Goal: Navigation & Orientation: Find specific page/section

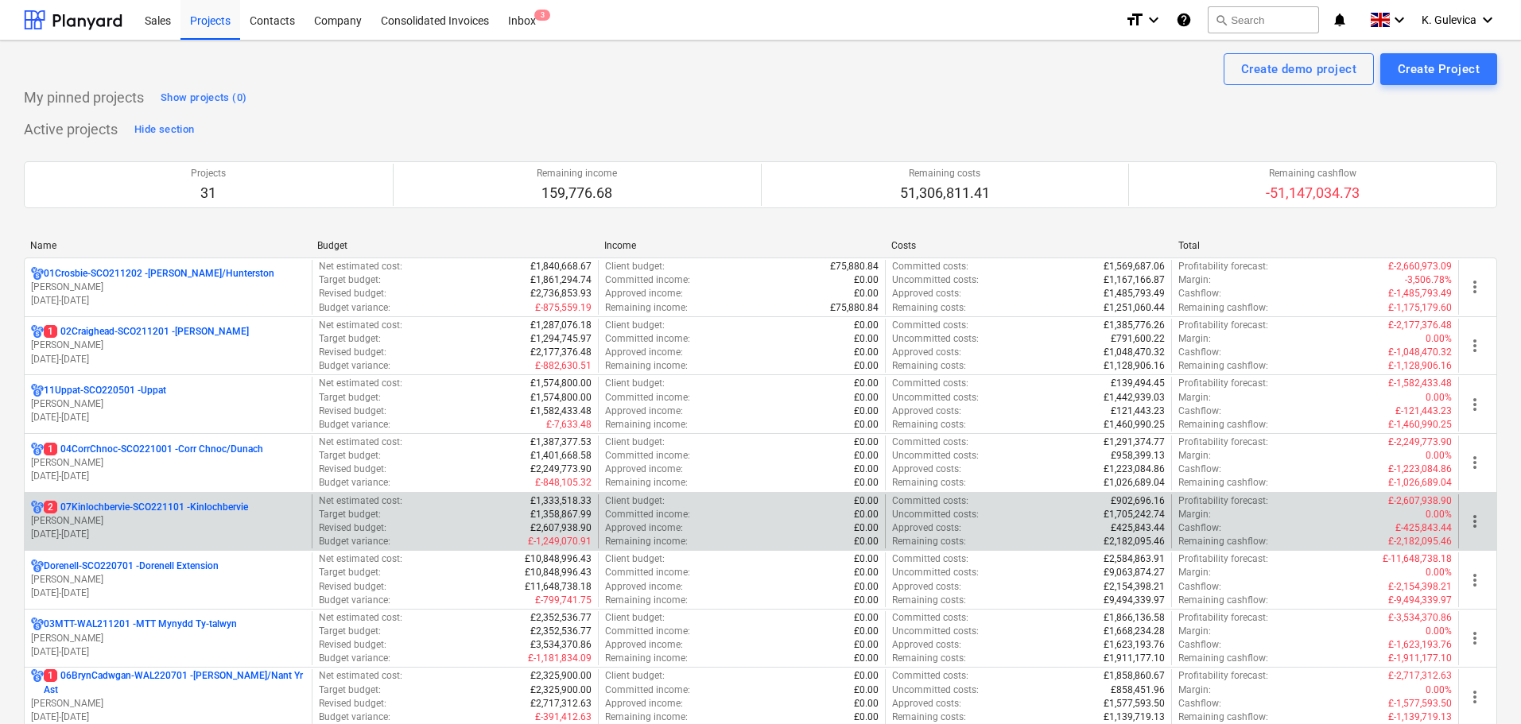
click at [134, 504] on p "2 07Kinlochbervie-SCO221101 - Kinlochbervie" at bounding box center [146, 508] width 204 height 14
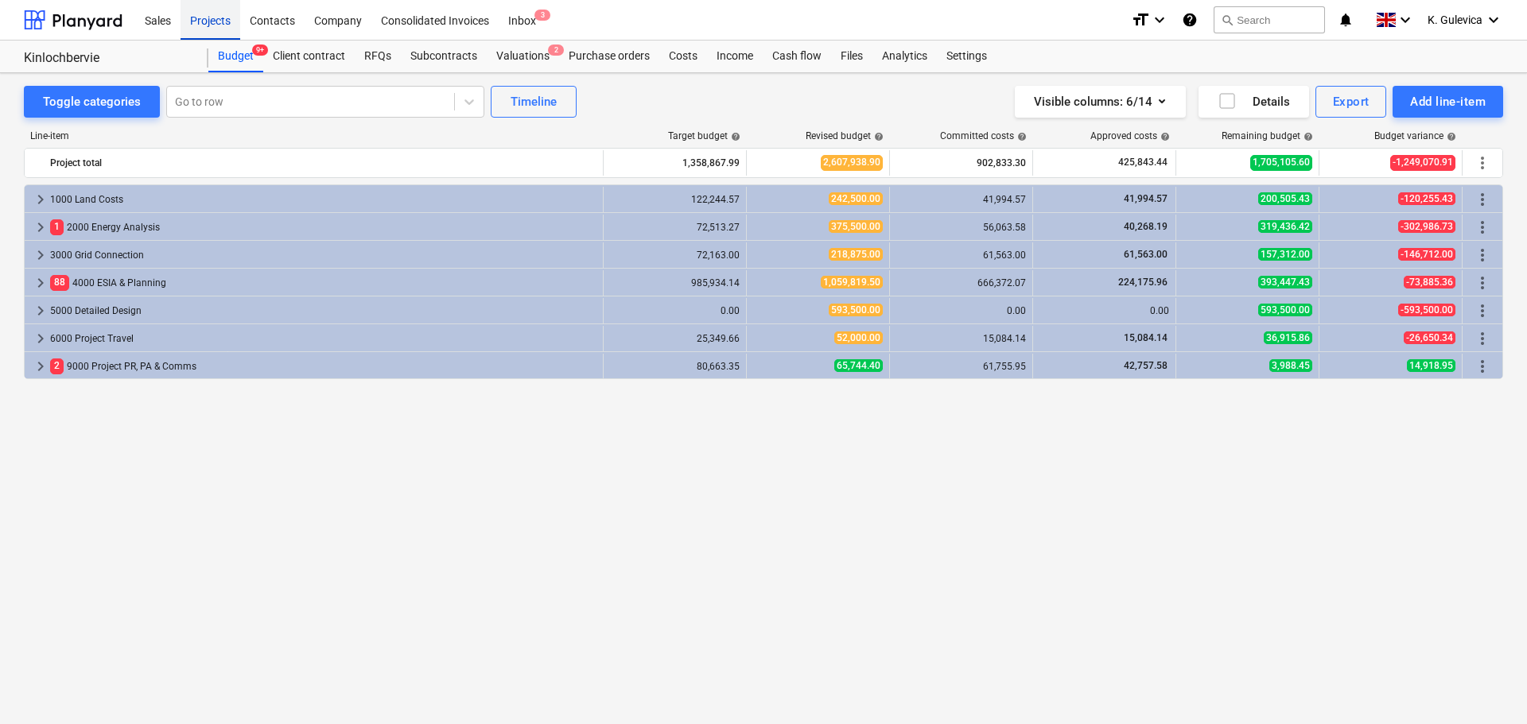
click at [212, 15] on div "Projects" at bounding box center [211, 19] width 60 height 41
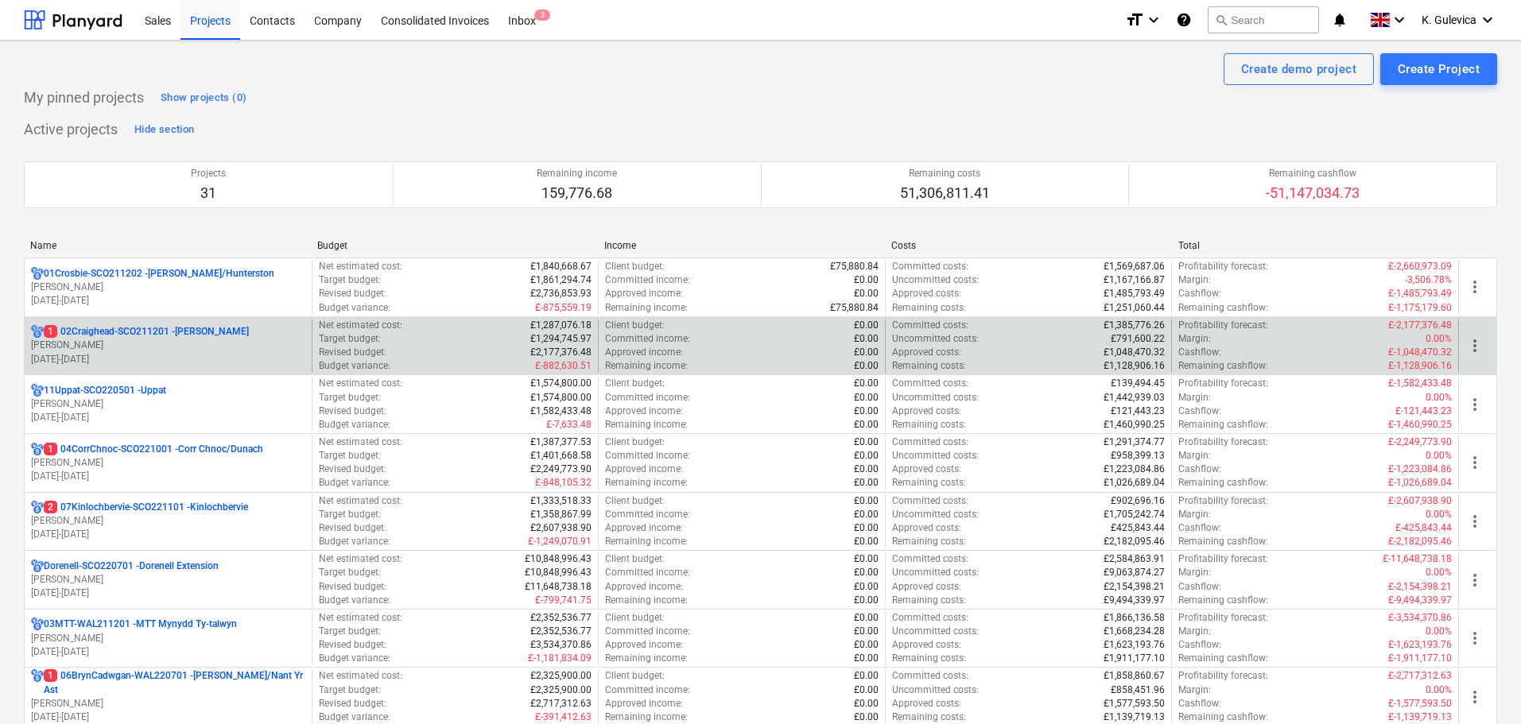
click at [206, 346] on p "[PERSON_NAME]" at bounding box center [168, 346] width 274 height 14
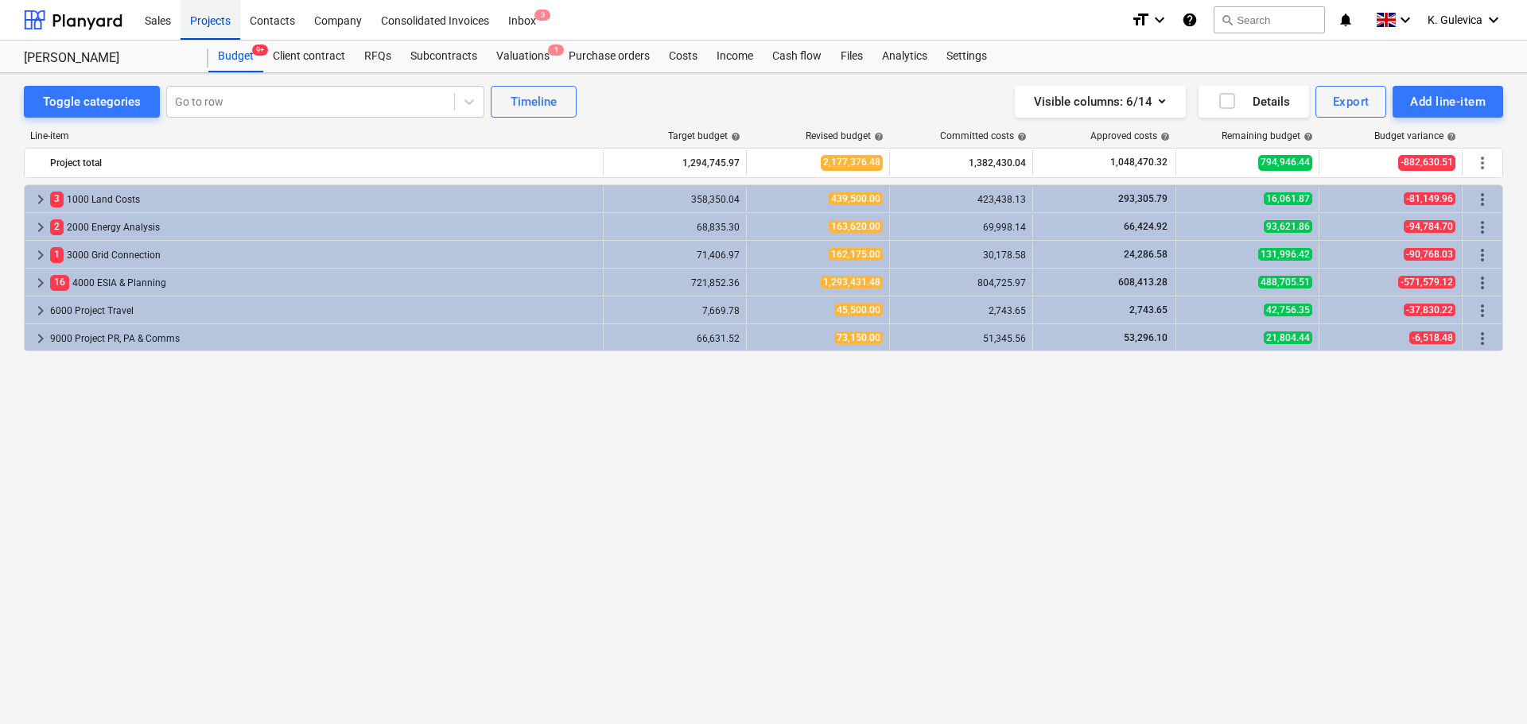
click at [199, 16] on div "Projects" at bounding box center [211, 19] width 60 height 41
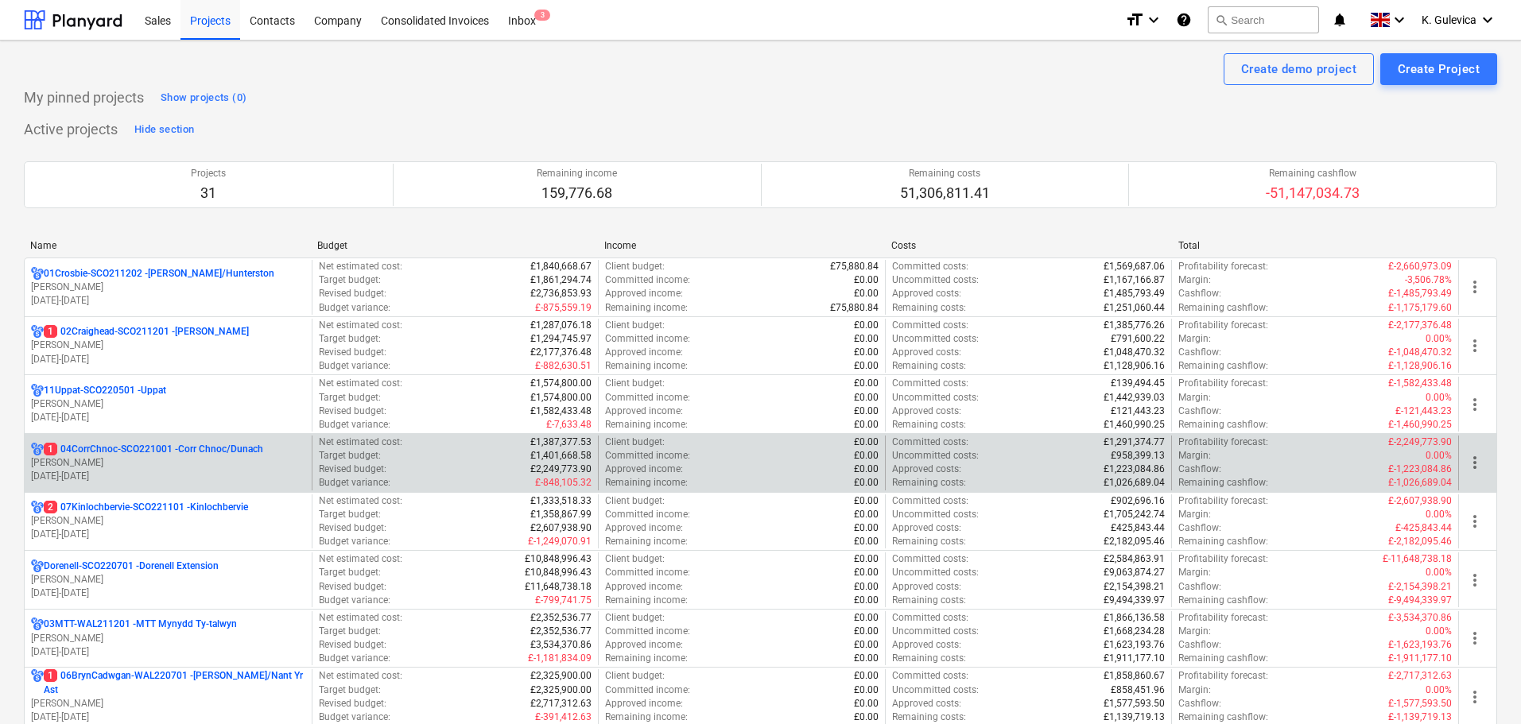
click at [142, 455] on p "1 04CorrChnoc-SCO221001 - Corr Chnoc/Dunach" at bounding box center [153, 450] width 219 height 14
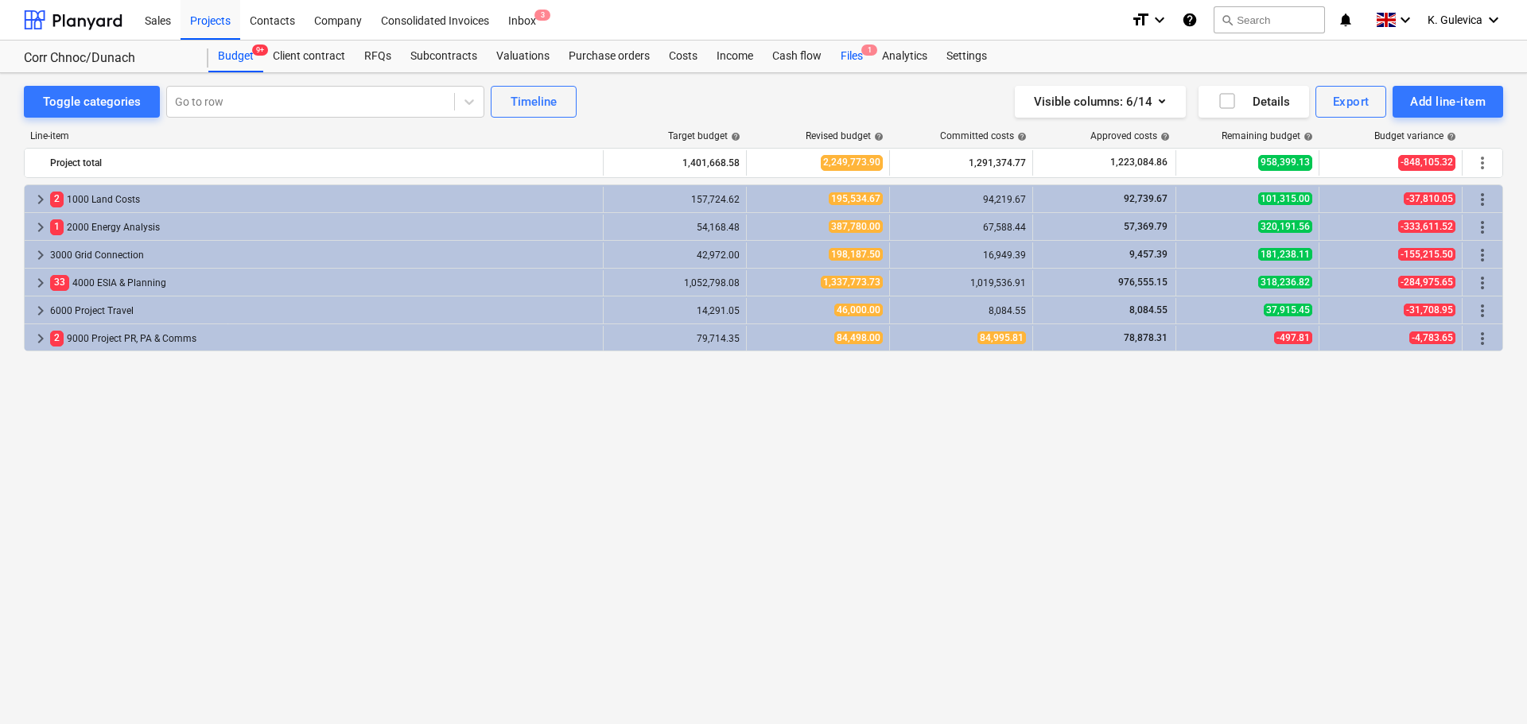
click at [848, 52] on div "Files 1" at bounding box center [851, 57] width 41 height 32
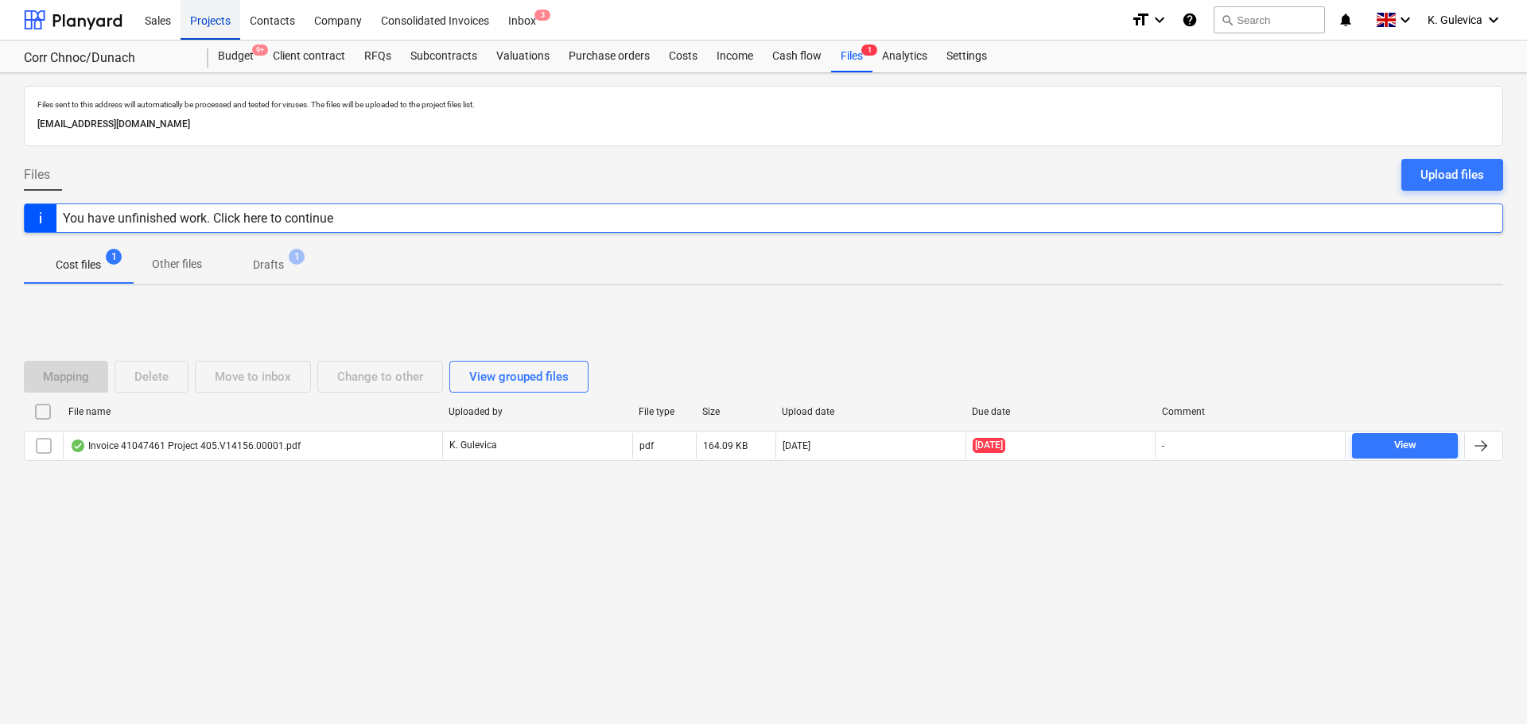
click at [215, 25] on div "Projects" at bounding box center [211, 19] width 60 height 41
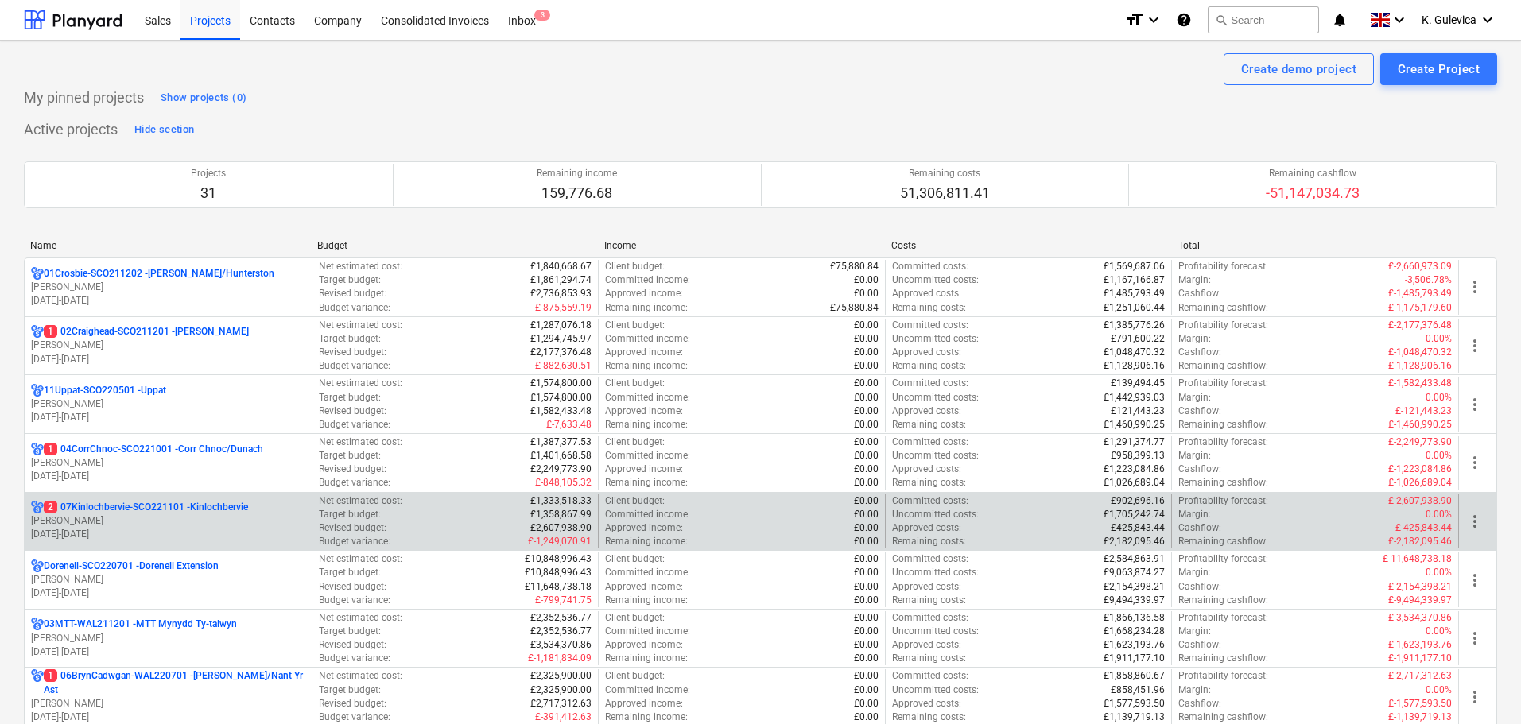
click at [181, 529] on p "[DATE] - [DATE]" at bounding box center [168, 535] width 274 height 14
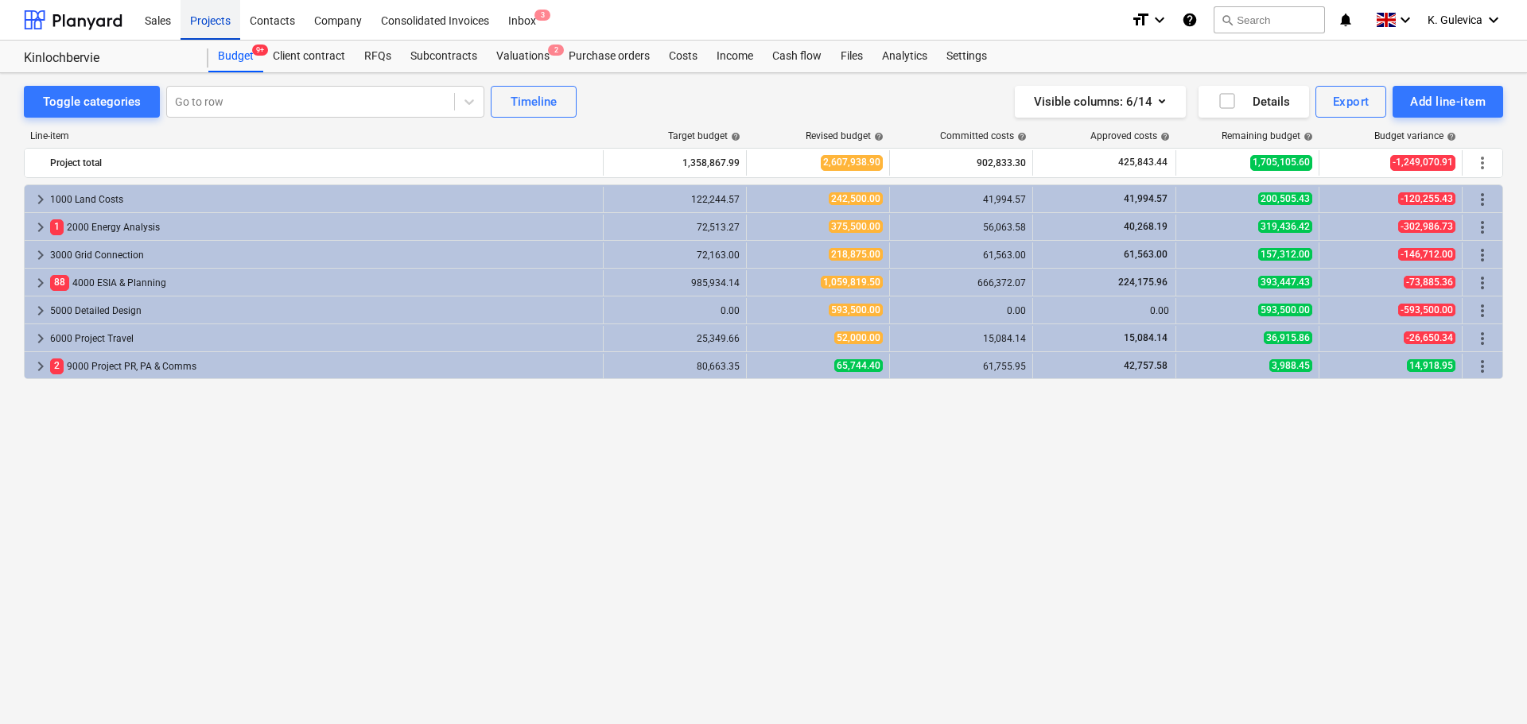
click at [197, 14] on div "Projects" at bounding box center [211, 19] width 60 height 41
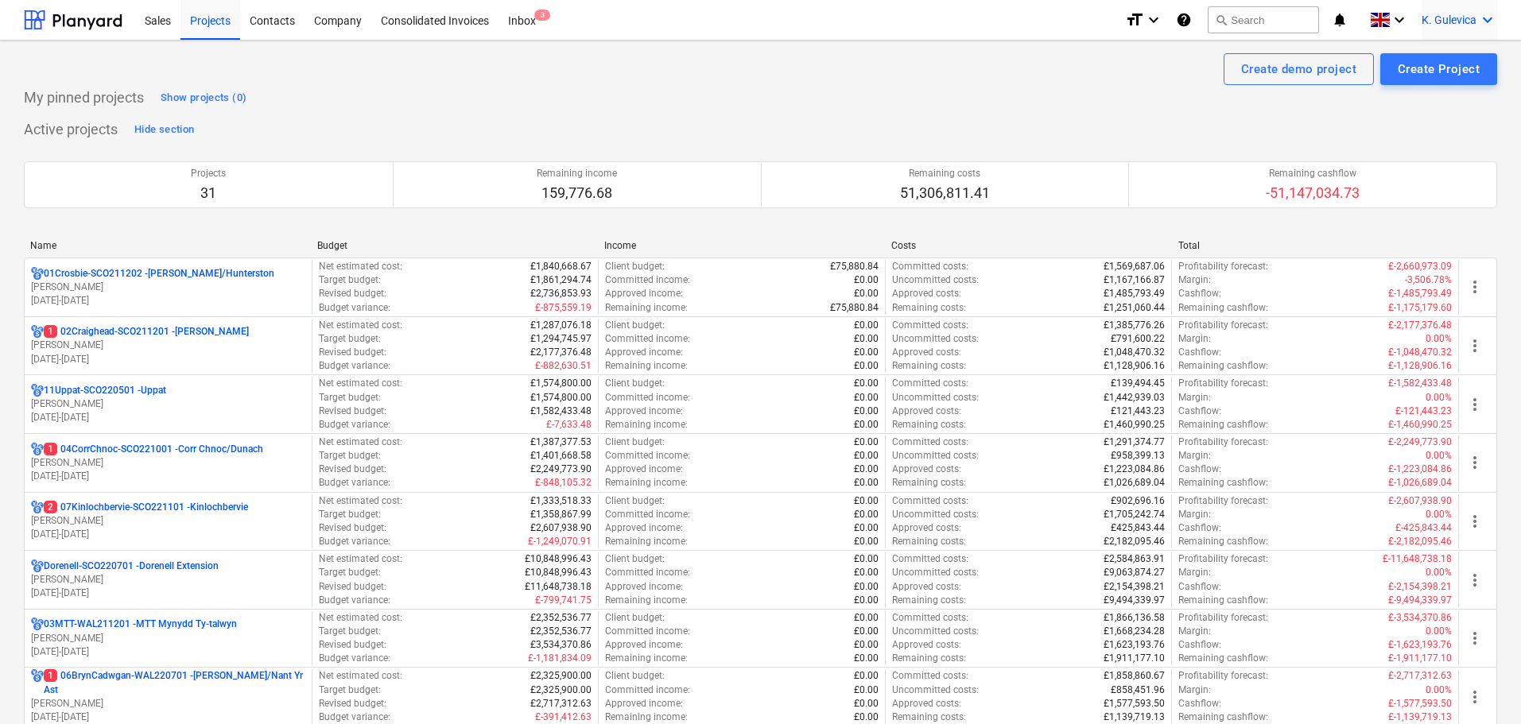
click at [1434, 24] on span "K. Gulevica" at bounding box center [1449, 20] width 55 height 13
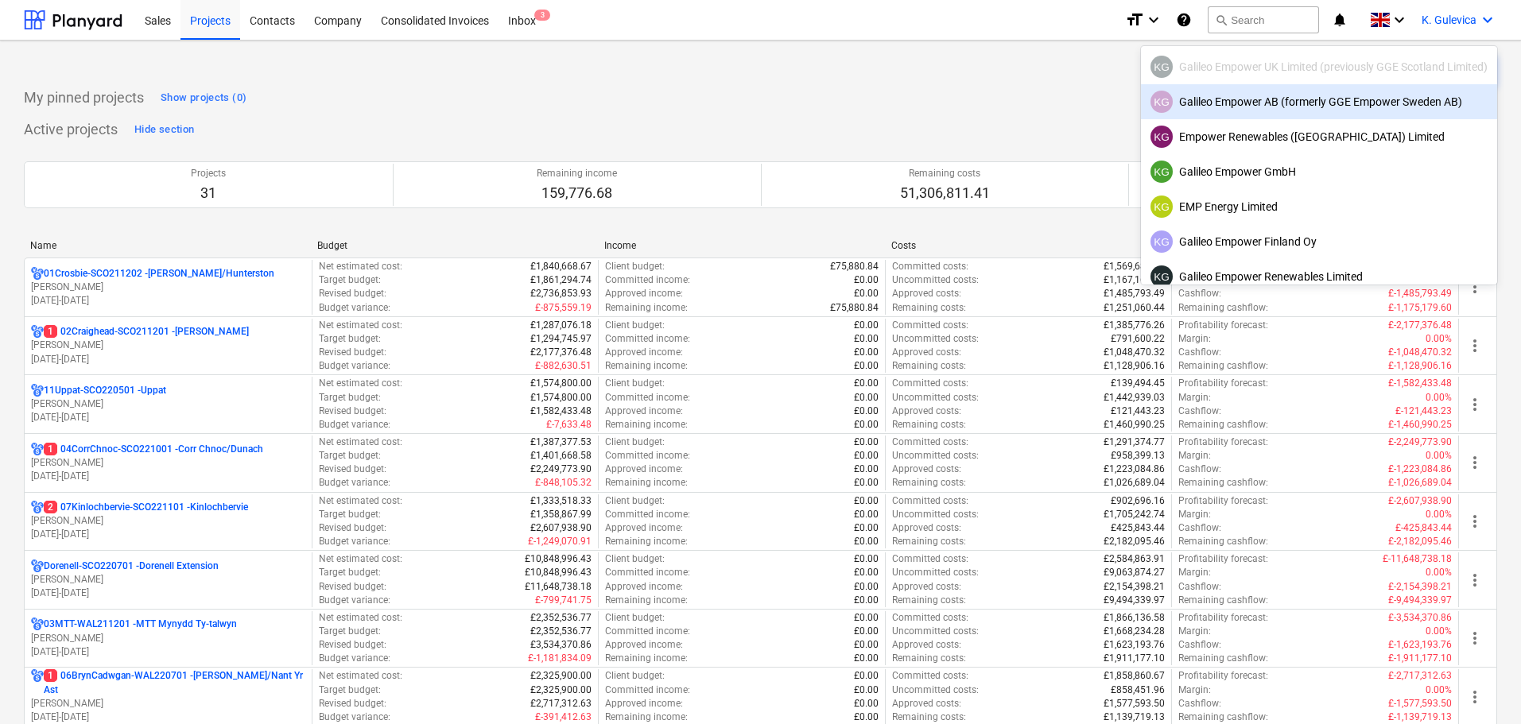
drag, startPoint x: 1199, startPoint y: 109, endPoint x: 1191, endPoint y: 106, distance: 8.6
click at [1200, 108] on div "KG Galileo Empower AB (formerly GGE Empower Sweden AB)" at bounding box center [1319, 102] width 337 height 22
